Goal: Complete application form

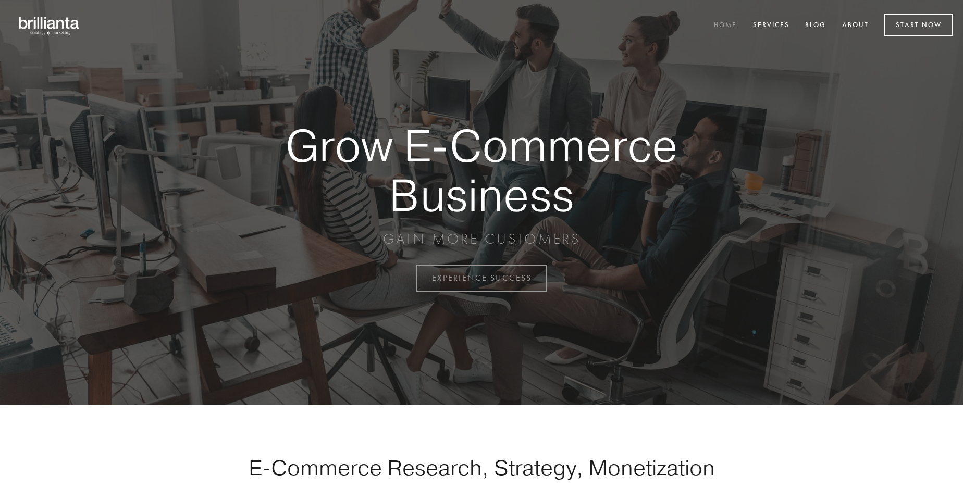
scroll to position [2732, 0]
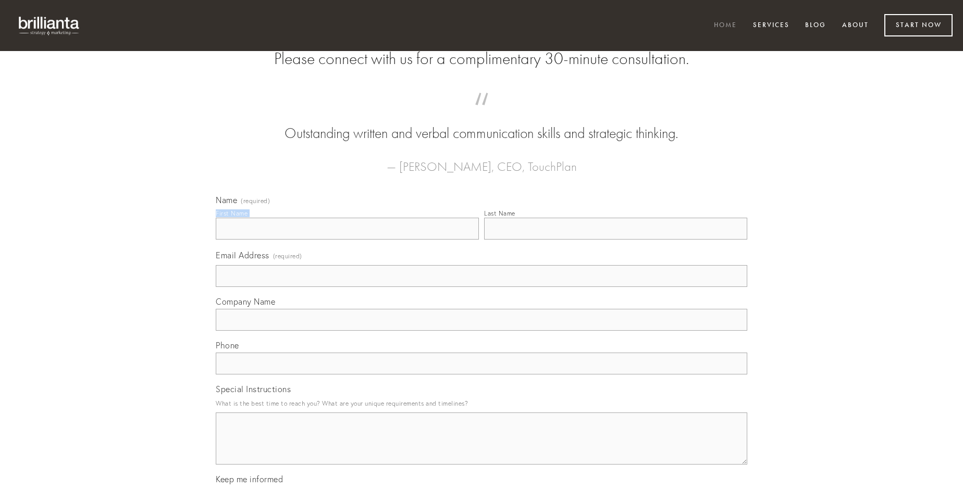
type input "[PERSON_NAME]"
click at [616, 240] on input "Last Name" at bounding box center [615, 229] width 263 height 22
type input "[PERSON_NAME]"
click at [482, 287] on input "Email Address (required)" at bounding box center [482, 276] width 532 height 22
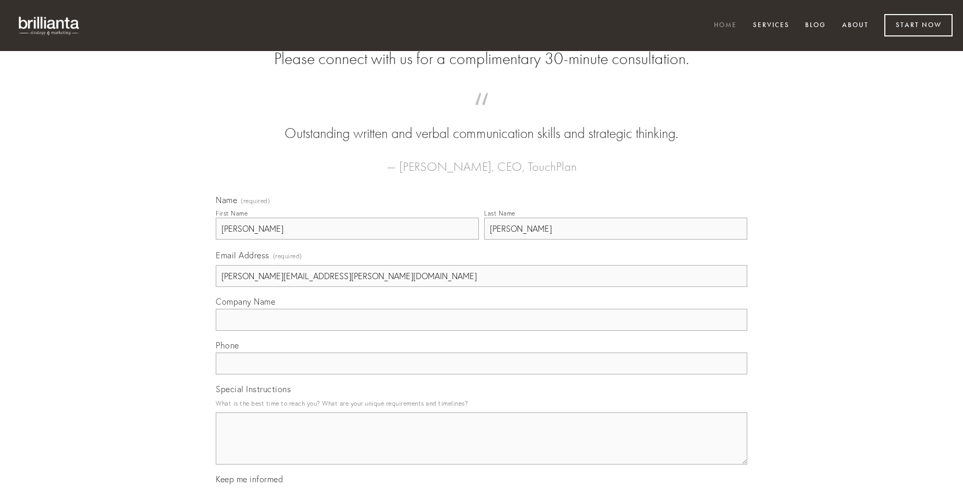
type input "[PERSON_NAME][EMAIL_ADDRESS][PERSON_NAME][DOMAIN_NAME]"
click at [482, 331] on input "Company Name" at bounding box center [482, 320] width 532 height 22
type input "accusator"
click at [482, 375] on input "text" at bounding box center [482, 364] width 532 height 22
click at [482, 448] on textarea "Special Instructions" at bounding box center [482, 439] width 532 height 52
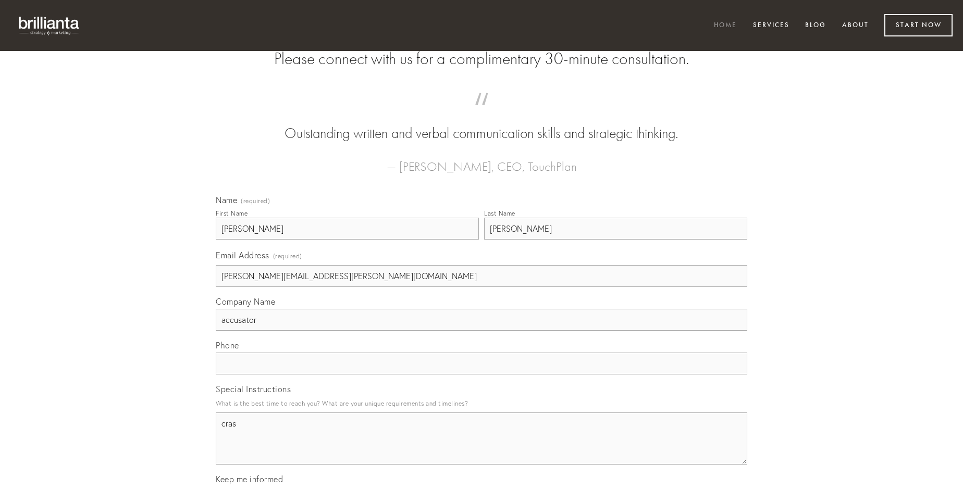
type textarea "cras"
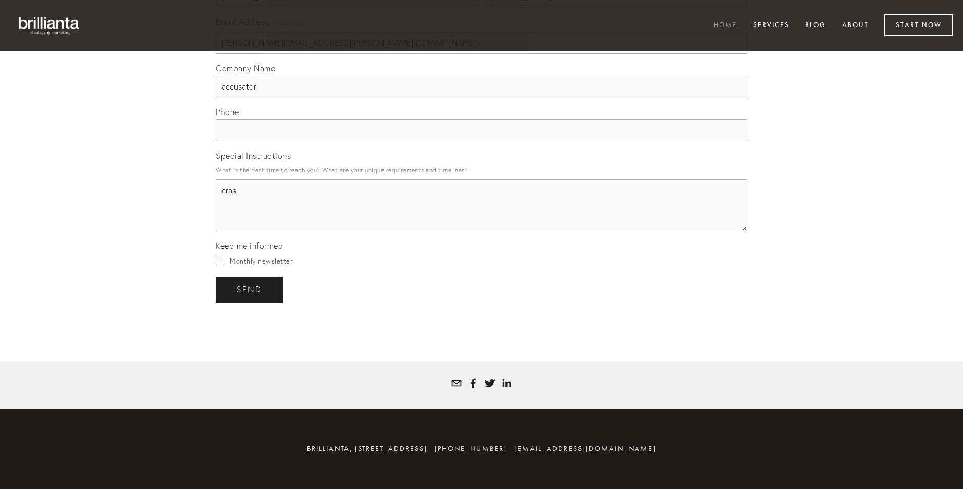
click at [250, 289] on span "send" at bounding box center [250, 289] width 26 height 9
